Goal: Task Accomplishment & Management: Complete application form

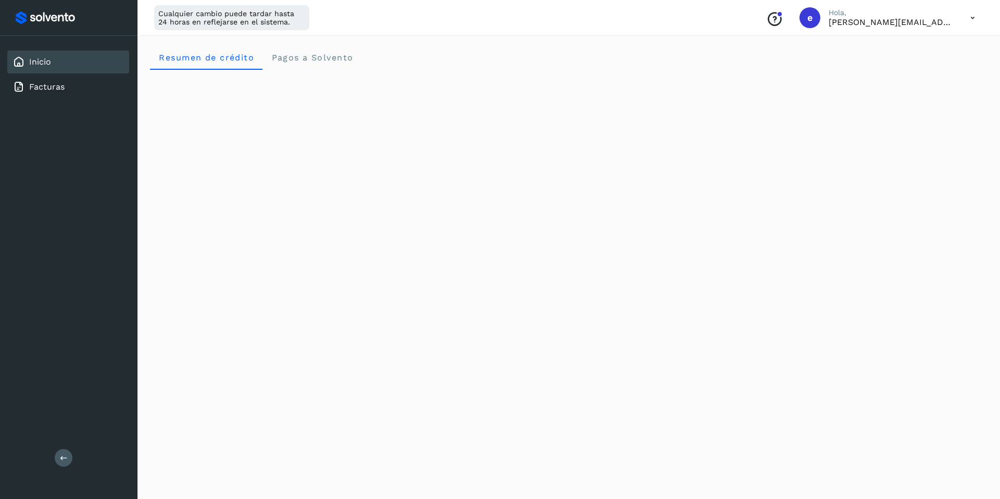
scroll to position [4, 0]
click at [975, 17] on icon at bounding box center [972, 17] width 21 height 21
click at [940, 73] on div "Cerrar sesión" at bounding box center [921, 67] width 124 height 20
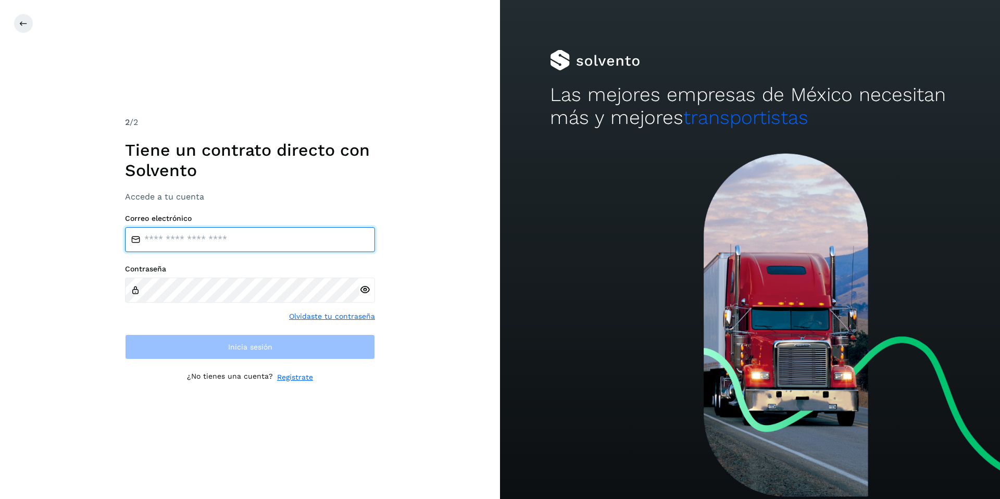
click at [240, 233] on input "email" at bounding box center [250, 239] width 250 height 25
type input "**********"
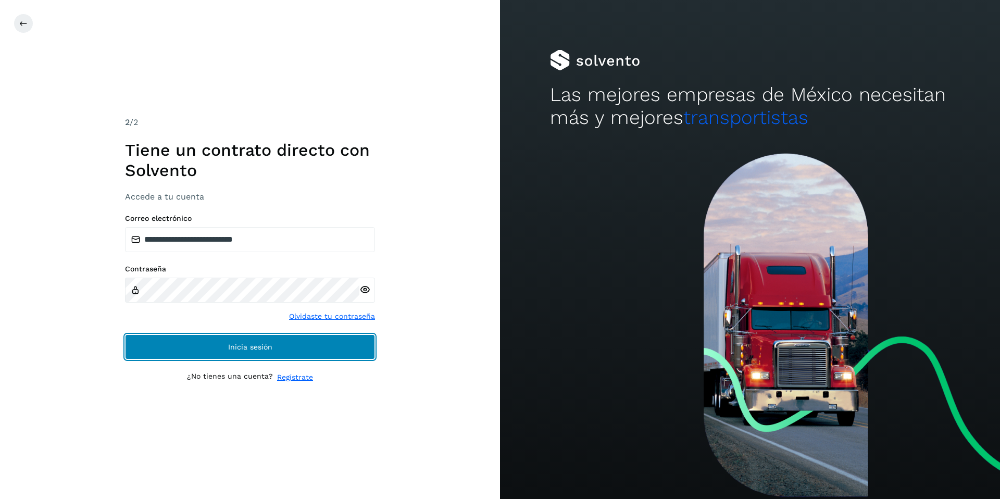
click at [242, 347] on span "Inicia sesión" at bounding box center [250, 346] width 44 height 7
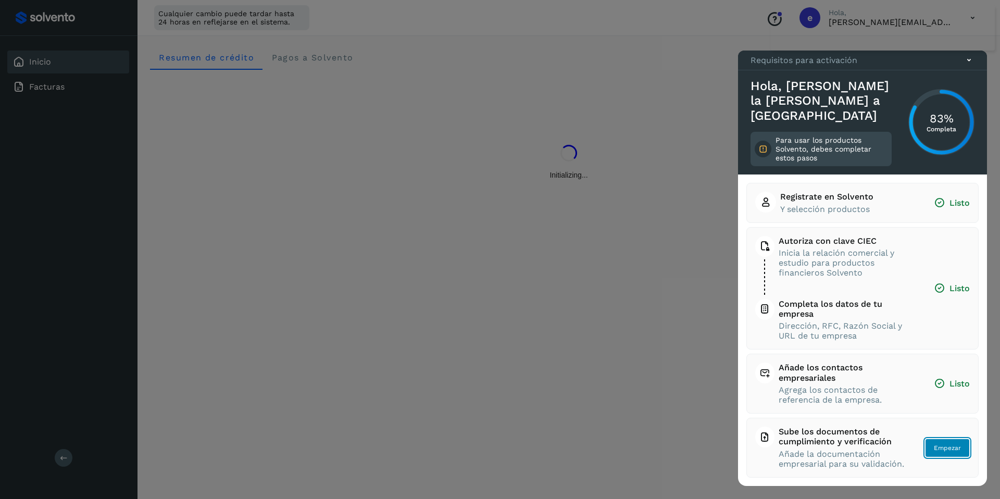
click at [941, 448] on span "Empezar" at bounding box center [947, 447] width 27 height 9
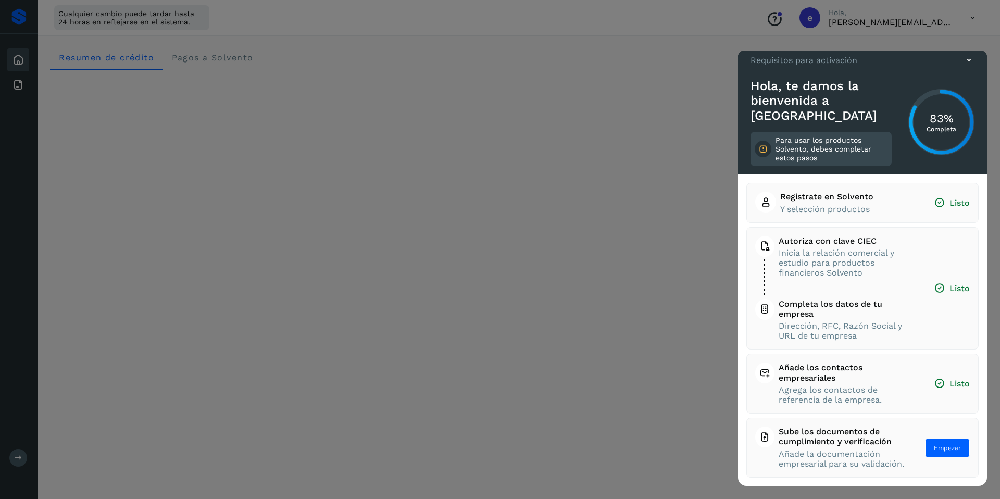
click at [968, 66] on icon at bounding box center [968, 60] width 11 height 11
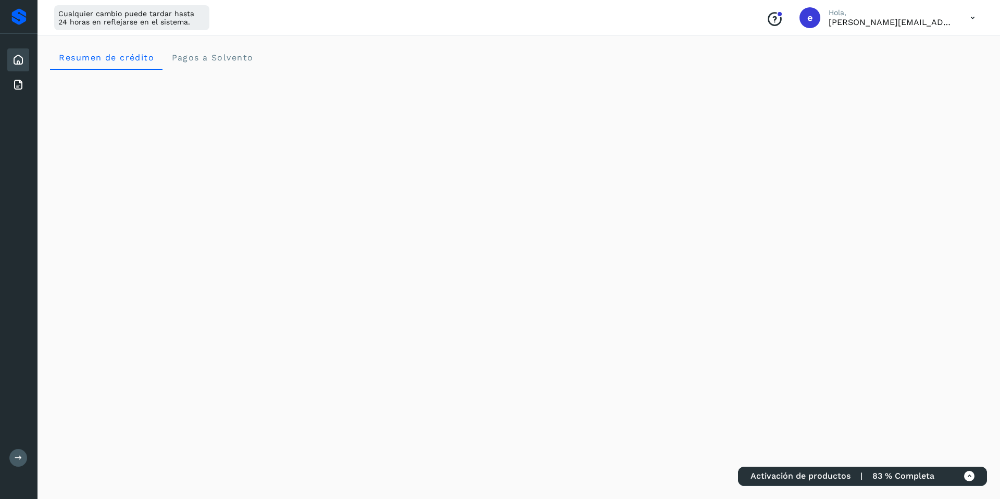
click at [973, 17] on icon at bounding box center [972, 17] width 21 height 21
click at [926, 70] on div "Cerrar sesión" at bounding box center [921, 67] width 124 height 20
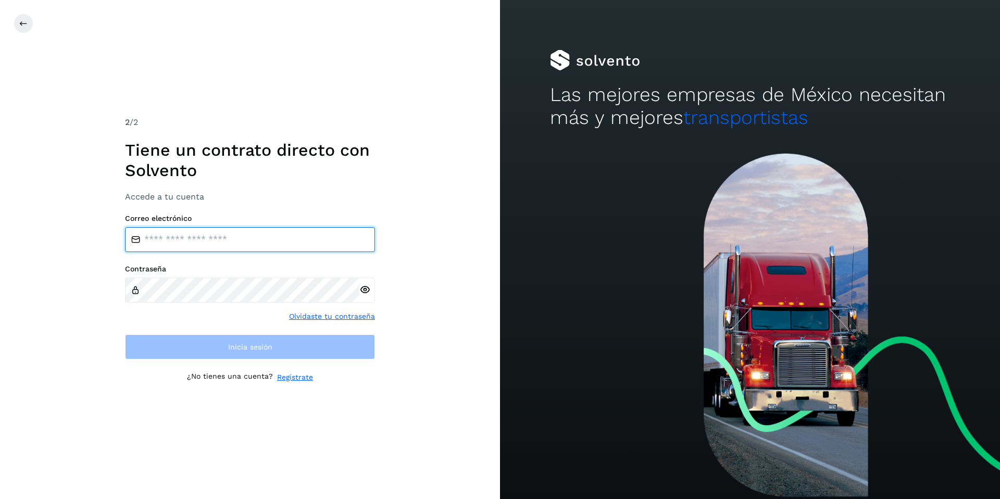
click at [193, 233] on input "email" at bounding box center [250, 239] width 250 height 25
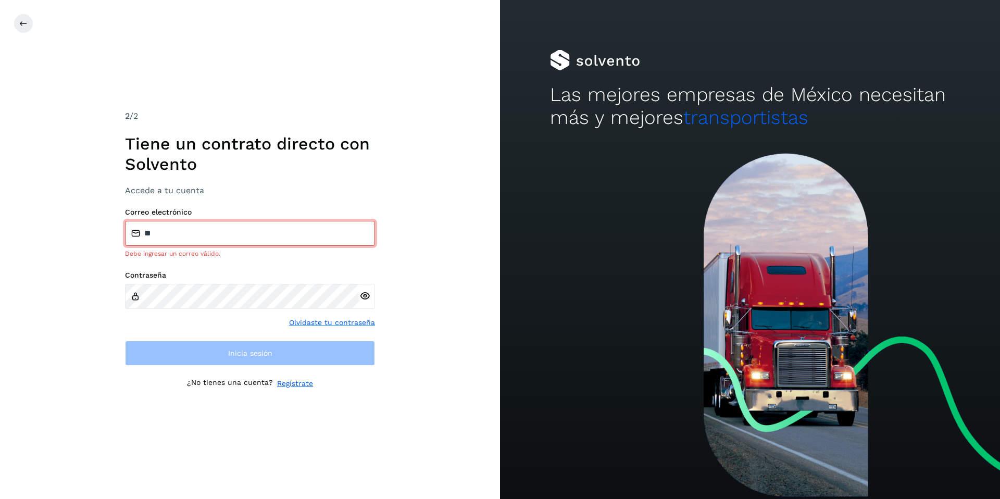
type input "**********"
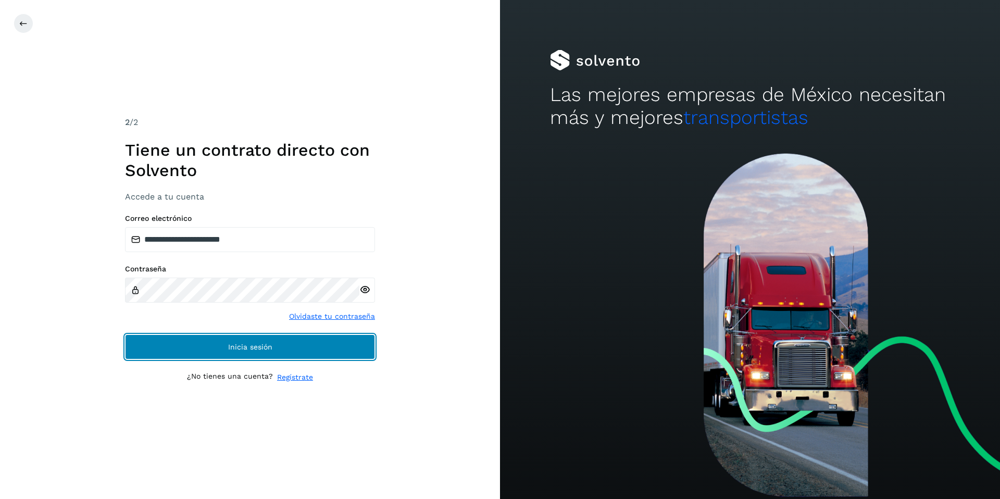
click at [246, 343] on span "Inicia sesión" at bounding box center [250, 346] width 44 height 7
